Goal: Transaction & Acquisition: Purchase product/service

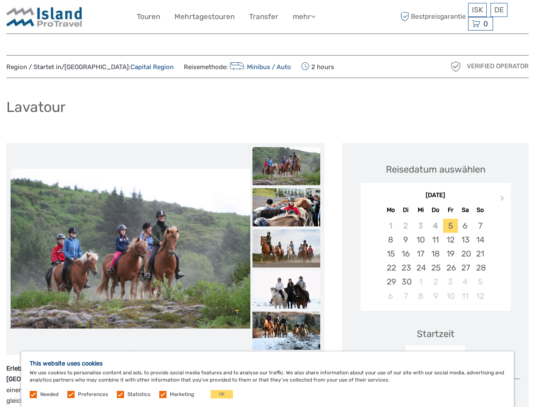
click at [304, 17] on link "mehr" at bounding box center [304, 17] width 23 height 12
click at [314, 16] on icon at bounding box center [313, 16] width 5 height 7
click at [477, 10] on span "ISK" at bounding box center [477, 10] width 11 height 8
click at [498, 10] on div "DE English Español Deutsch" at bounding box center [498, 10] width 17 height 14
click at [480, 24] on div "0 Items Total 0 ISK Zur Kasse Der Warenkorb ist leer." at bounding box center [480, 24] width 25 height 14
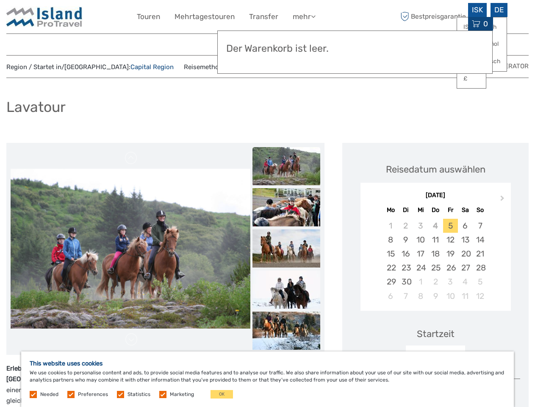
click at [130, 249] on img at bounding box center [131, 249] width 240 height 160
click at [131, 158] on link at bounding box center [132, 158] width 14 height 14
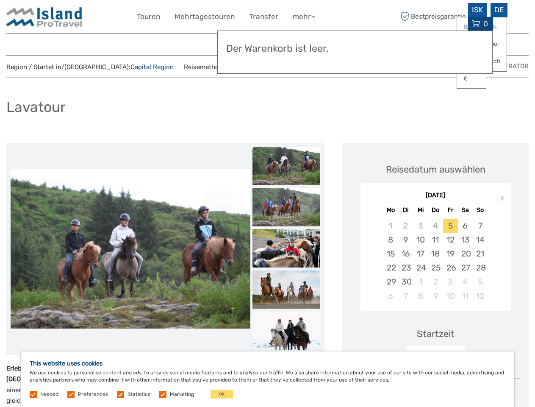
click at [131, 339] on link at bounding box center [132, 339] width 14 height 14
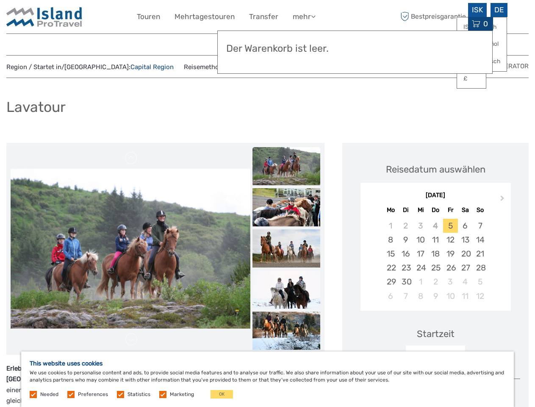
click at [286, 43] on h3 "Der Warenkorb ist leer." at bounding box center [354, 49] width 257 height 12
